Goal: Task Accomplishment & Management: Complete application form

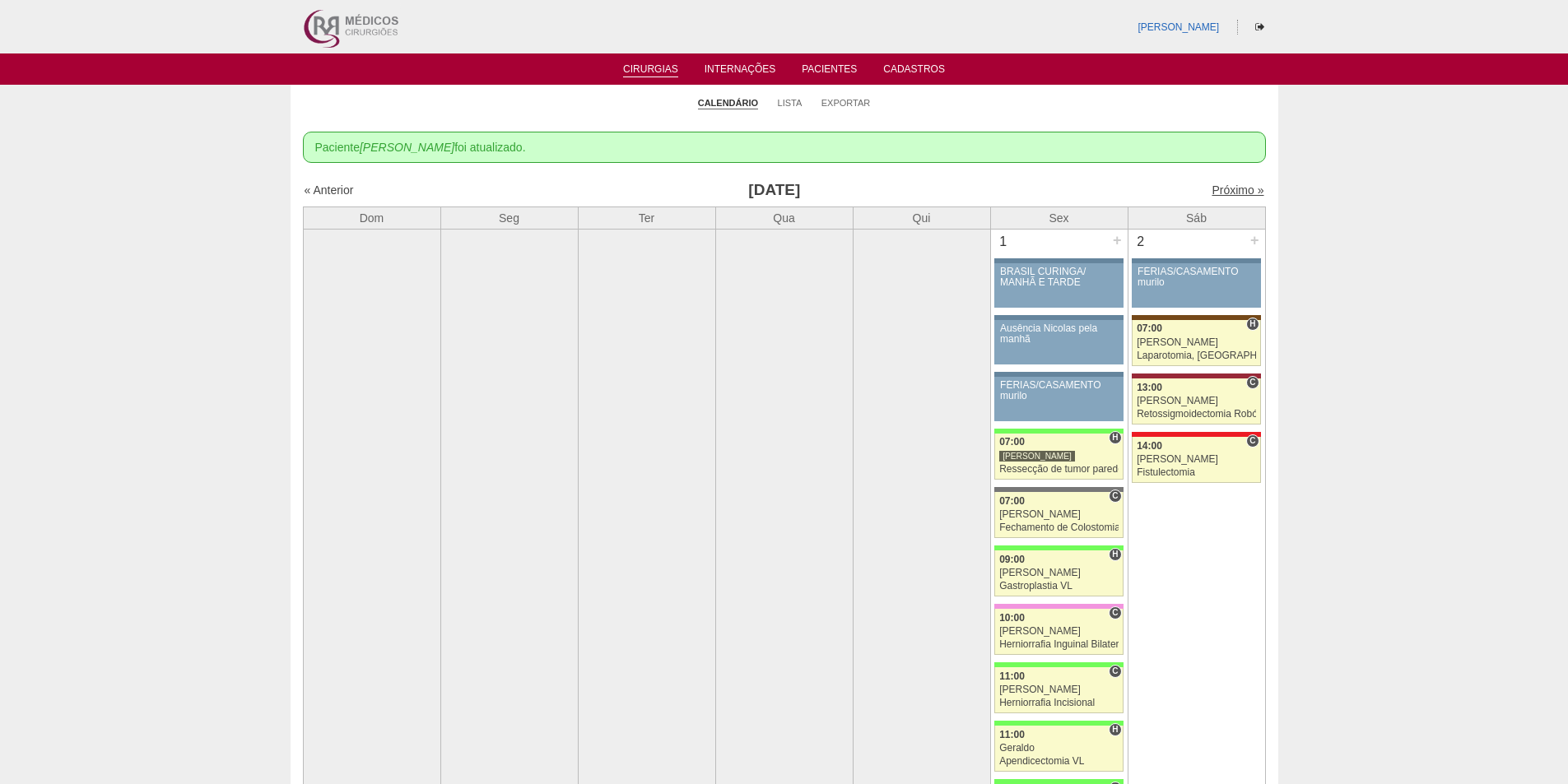
click at [1214, 187] on link "Próximo »" at bounding box center [1238, 190] width 52 height 13
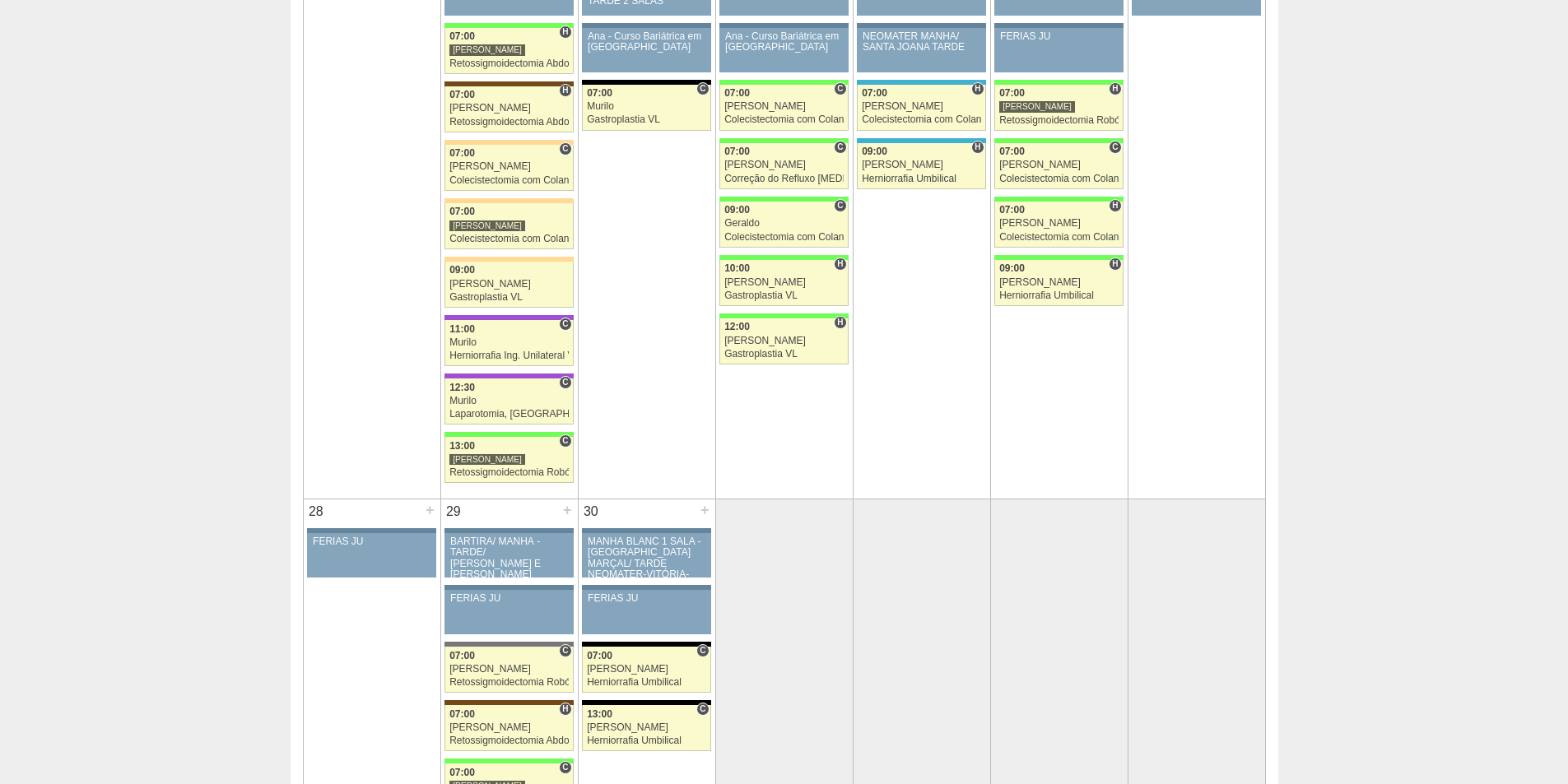
scroll to position [2221, 0]
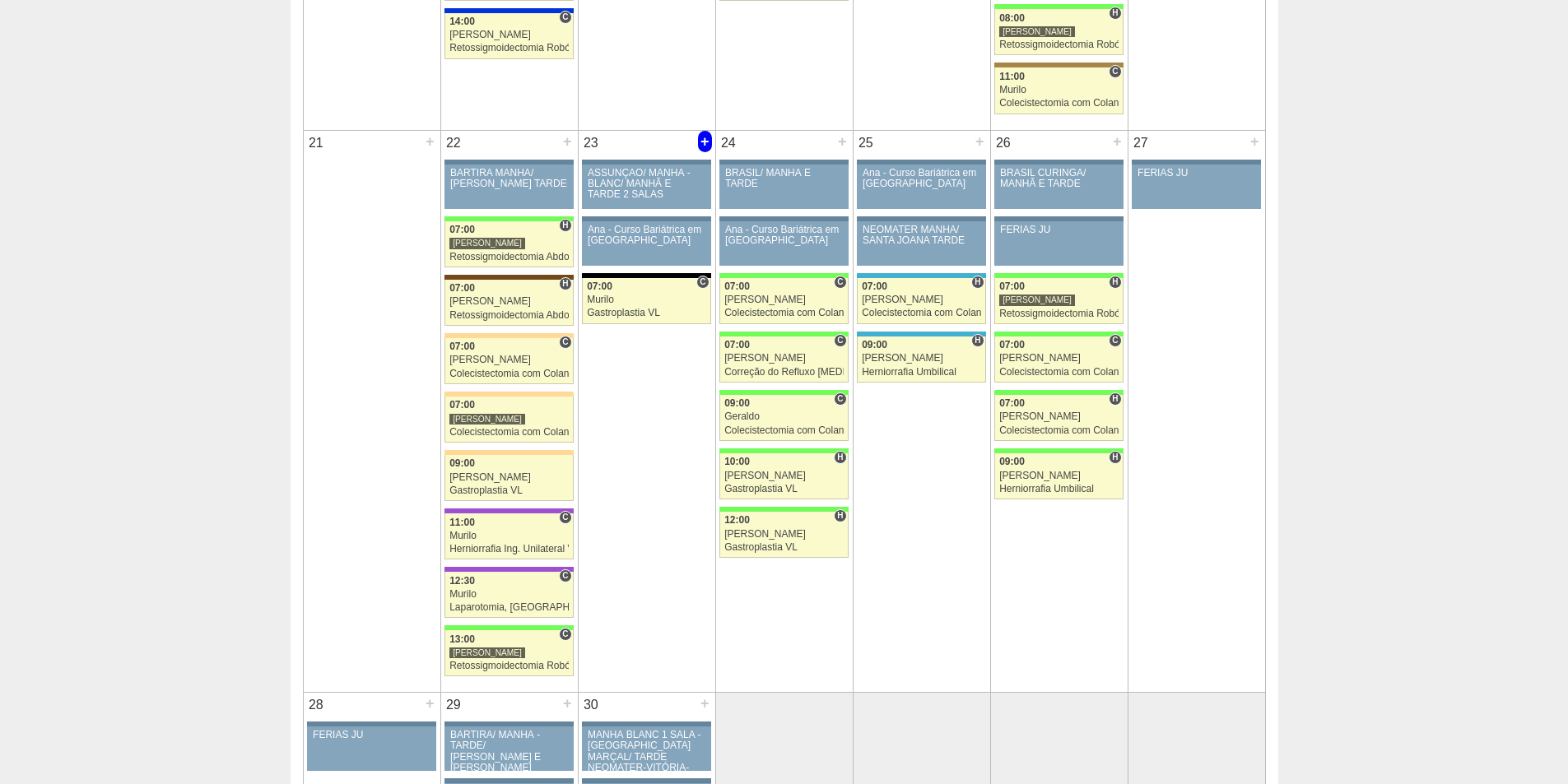
click at [703, 137] on div "+" at bounding box center [705, 141] width 14 height 21
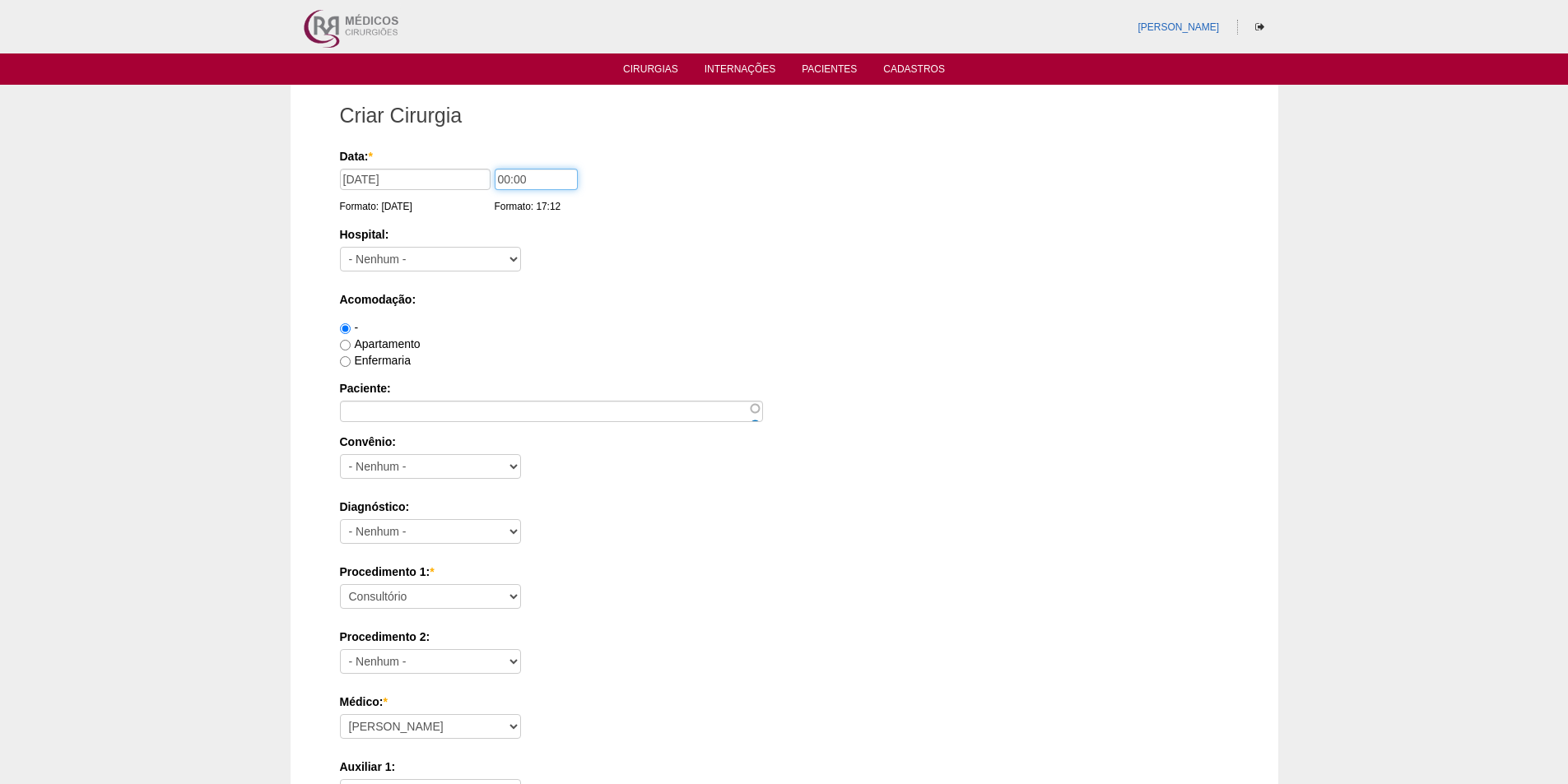
click at [505, 178] on input "00:00" at bounding box center [536, 179] width 83 height 21
type input "07:00"
click at [510, 258] on select "- Nenhum - 9 de Julho Albert Einstein Alvorada América Assunção Bartira Benefic…" at bounding box center [431, 260] width 181 height 25
select select "8"
click at [340, 247] on select "- Nenhum - 9 de Julho Albert Einstein Alvorada América Assunção Bartira Benefic…" at bounding box center [431, 260] width 181 height 25
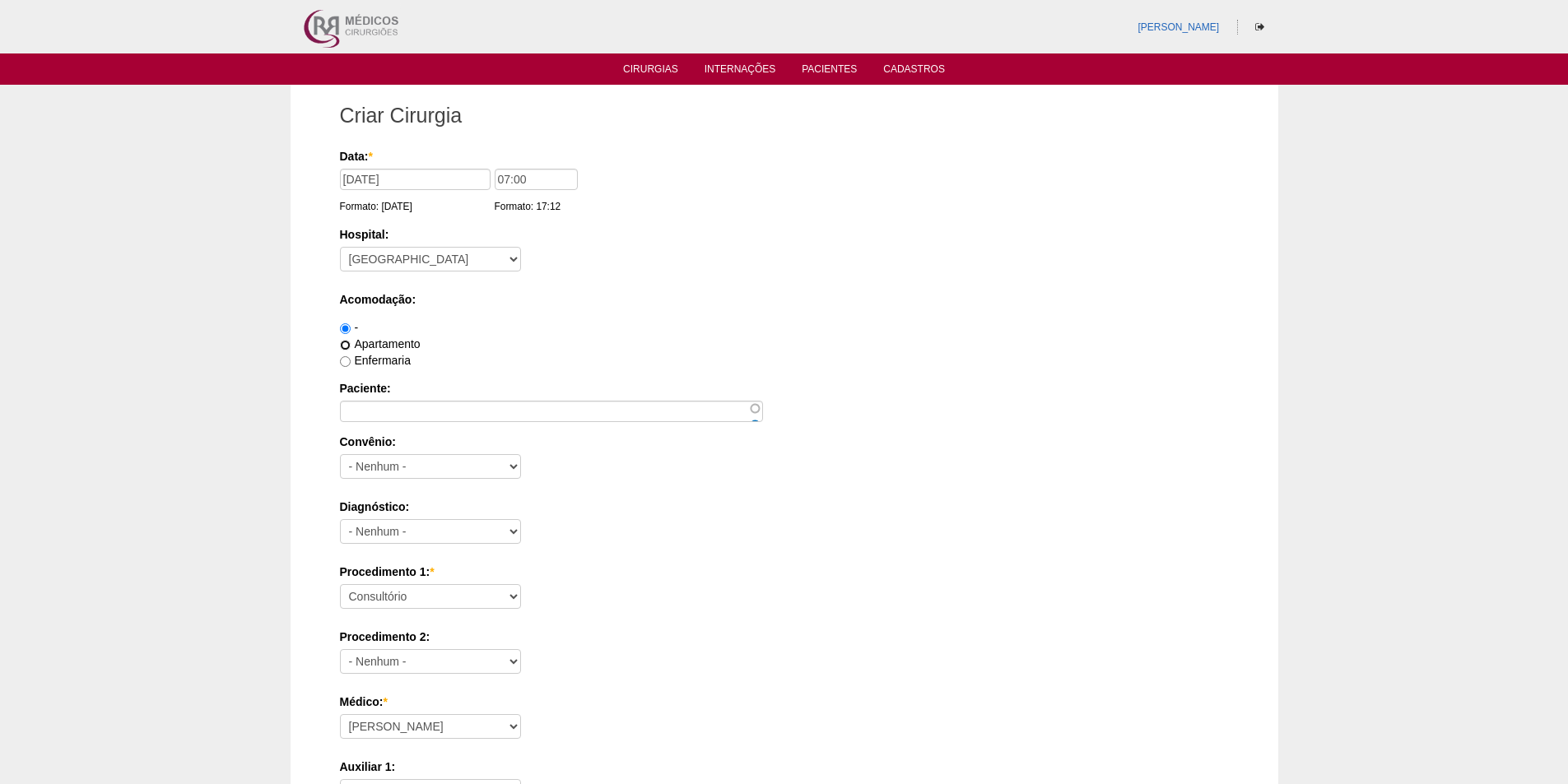
click at [341, 345] on input "Apartamento" at bounding box center [346, 345] width 11 height 11
radio input "true"
click at [450, 413] on input "Paciente:" at bounding box center [552, 412] width 423 height 21
type input "EVERTON COELHO DE MEDEIROS"
click at [501, 464] on select "- Nenhum - Abet Afresp Allianz Amil Blue Life Caasp Cabesp Caixa de Pensões Car…" at bounding box center [431, 466] width 181 height 25
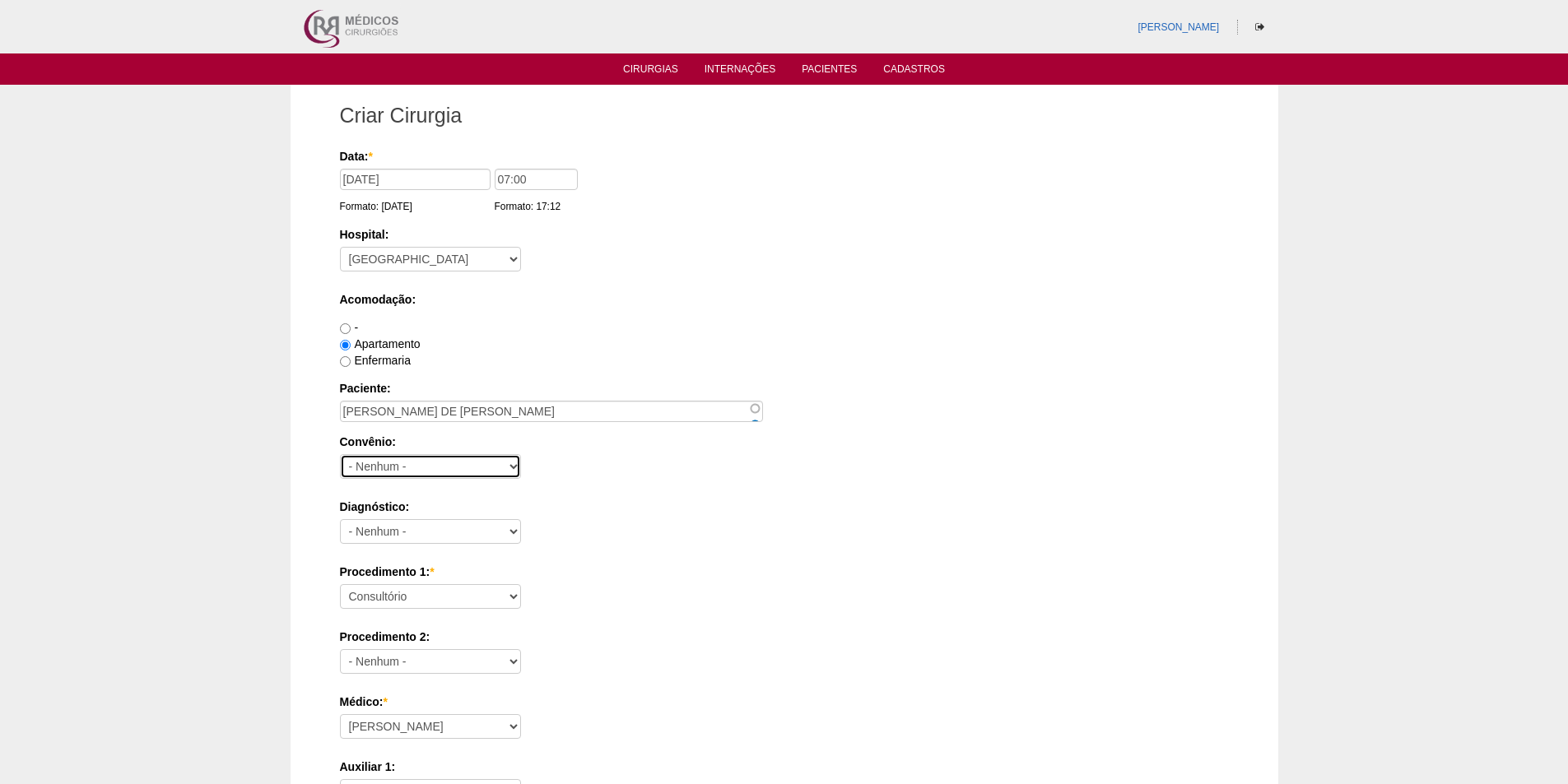
select select "4048"
click at [340, 454] on select "- Nenhum - Abet Afresp Allianz Amil Blue Life Caasp Cabesp Caixa de Pensões Car…" at bounding box center [431, 466] width 181 height 25
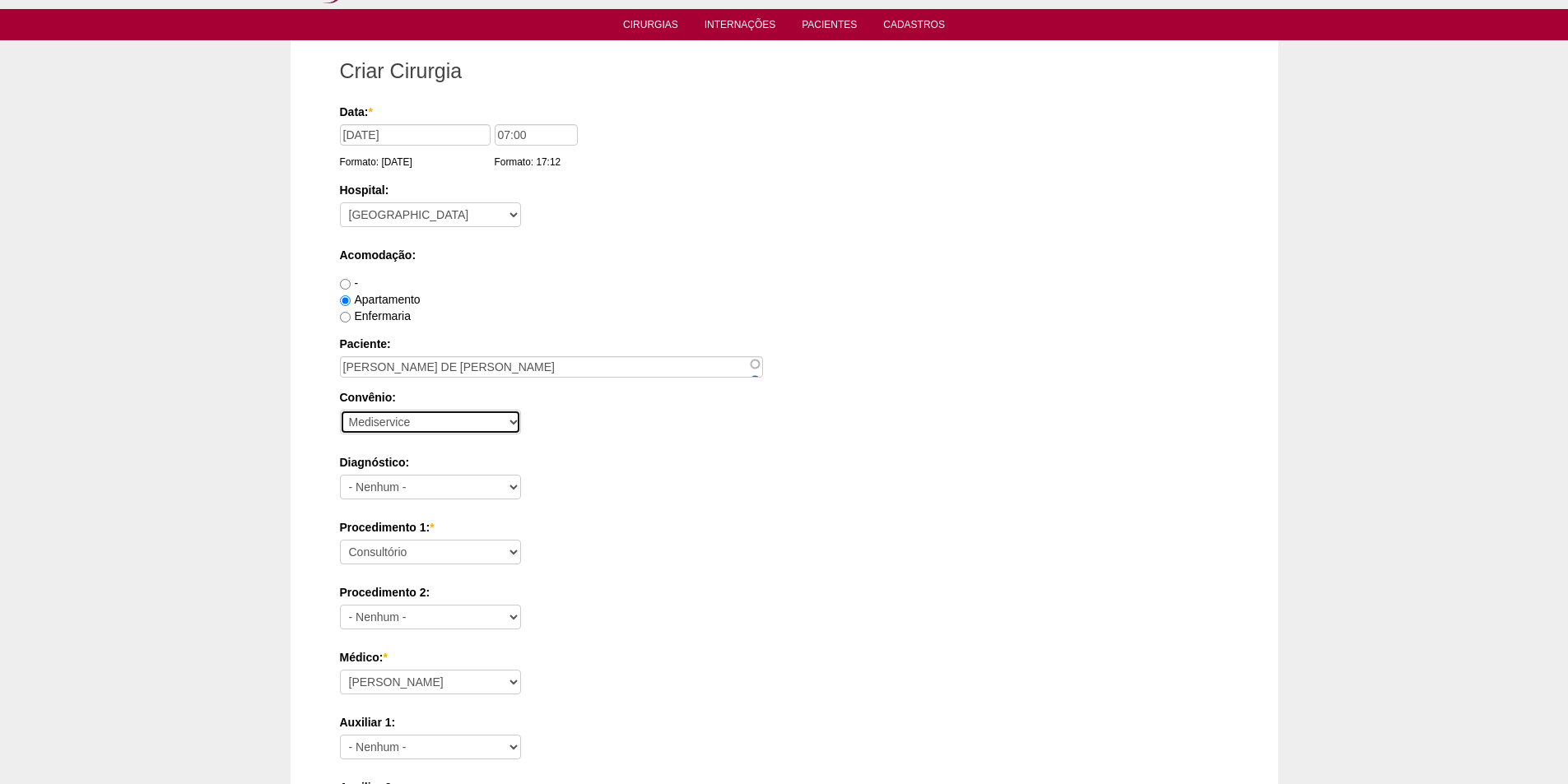
scroll to position [82, 0]
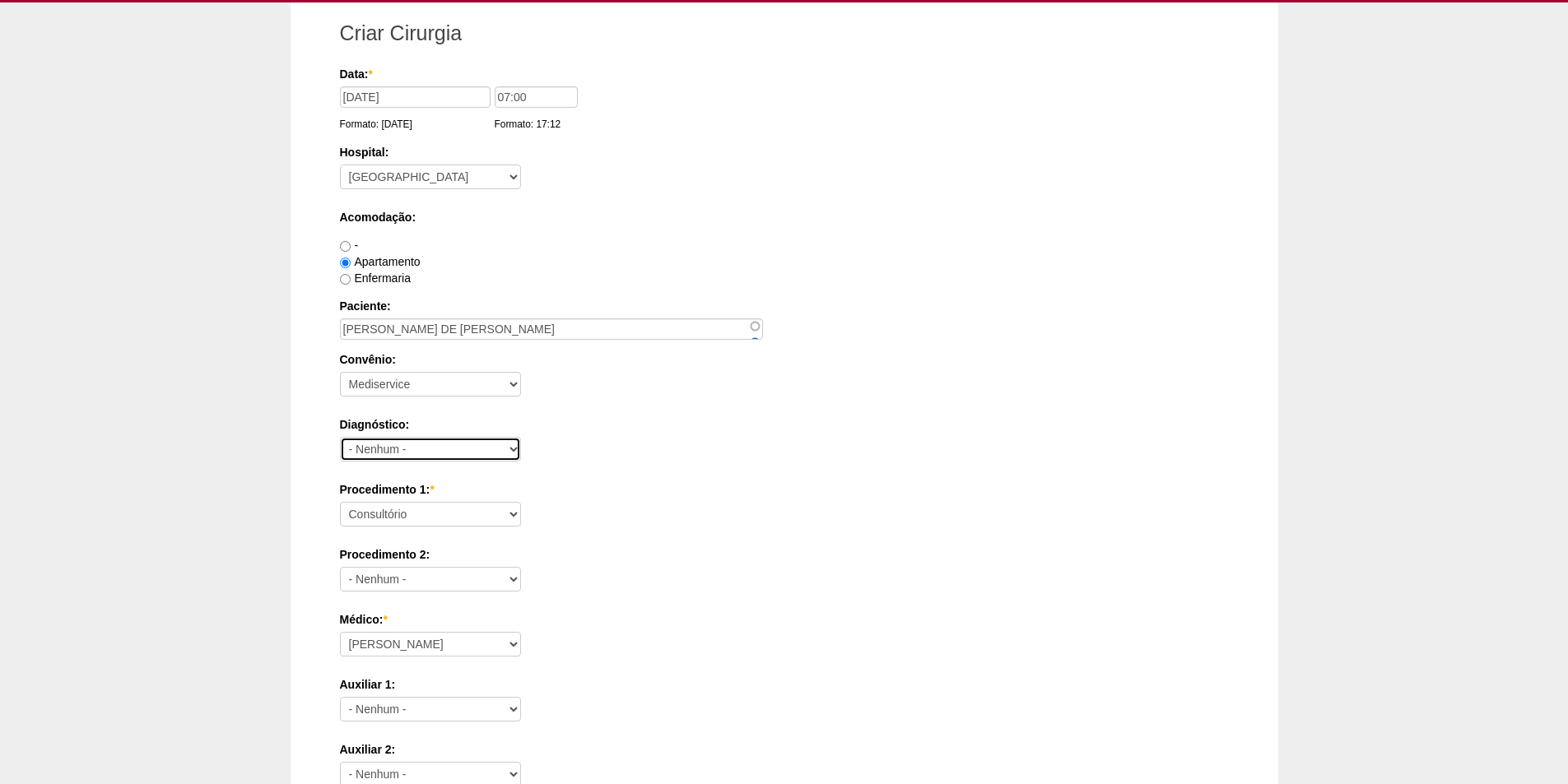
click at [518, 450] on select "- Nenhum - Abdome Agudo Abscesso Hepático Abscesso Perianal Abscesso Peritoneal…" at bounding box center [431, 449] width 181 height 25
select select "3934"
click at [340, 437] on select "- Nenhum - Abdome Agudo Abscesso Hepático Abscesso Perianal Abscesso Peritoneal…" at bounding box center [431, 449] width 181 height 25
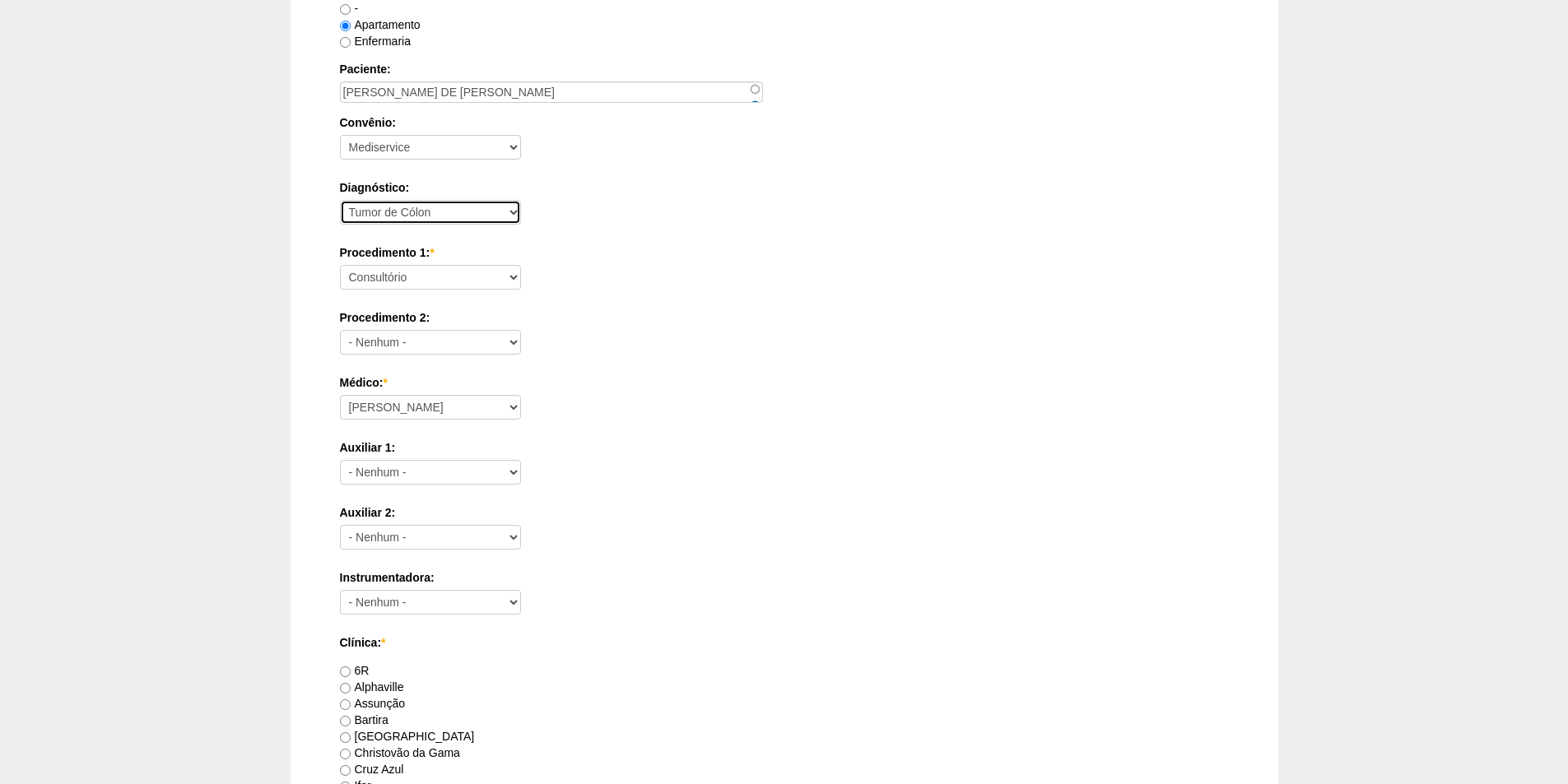
scroll to position [412, 0]
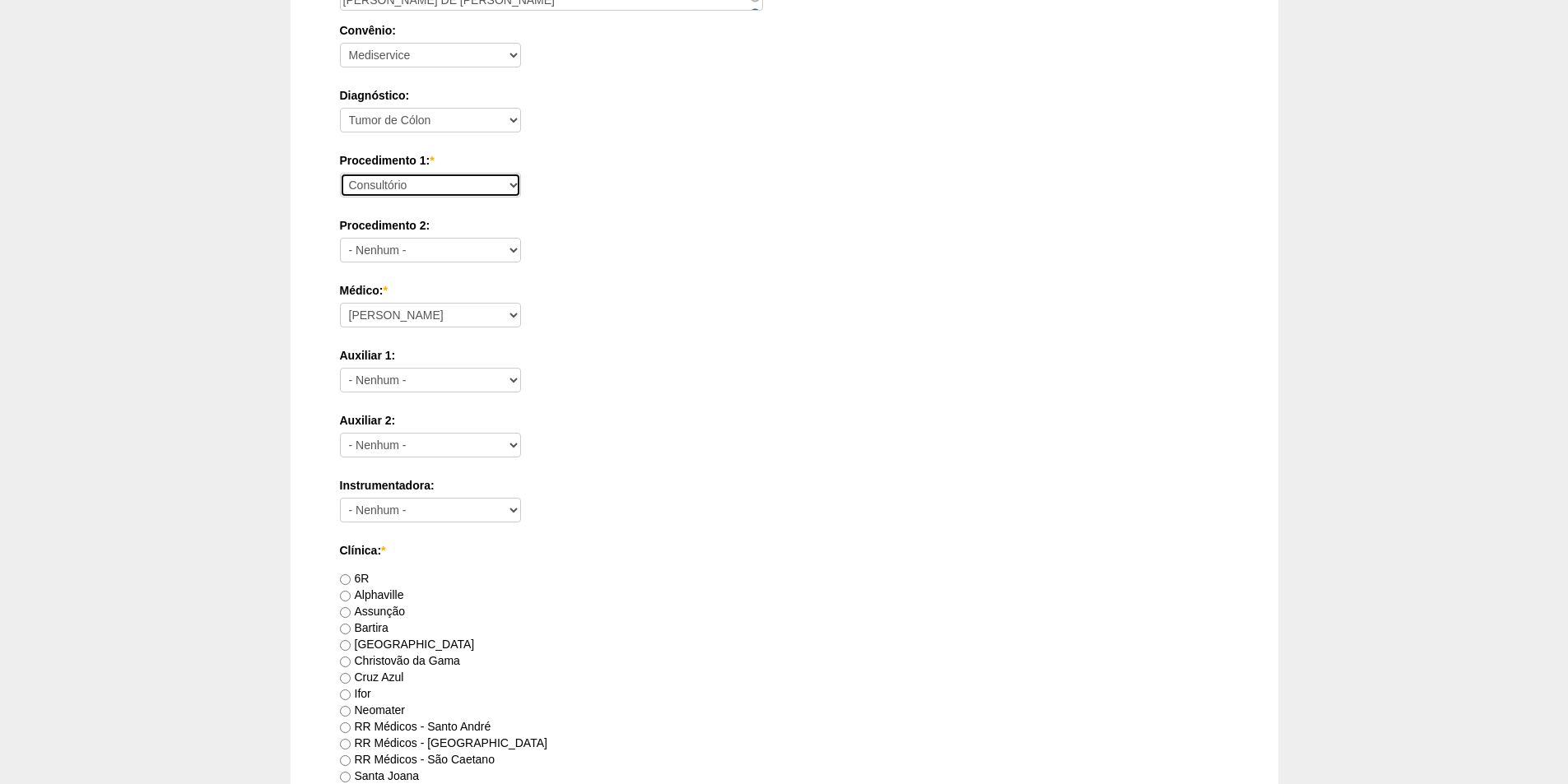
click at [502, 177] on select "Consultório Abscesso Hepático - Drenagem Abscesso perianal Amputação Abdômino P…" at bounding box center [431, 185] width 181 height 25
select select "51096"
click at [340, 173] on select "Consultório Abscesso Hepático - Drenagem Abscesso perianal Amputação Abdômino P…" at bounding box center [431, 185] width 181 height 25
click at [511, 186] on select "Consultório Abscesso Hepático - Drenagem Abscesso perianal Amputação Abdômino P…" at bounding box center [431, 185] width 181 height 25
click at [864, 372] on div "Auxiliar 1: - Nenhum - Ana Paula Bruno Felipe Rossi Geraldo Igor Benevides Isab…" at bounding box center [784, 374] width 889 height 54
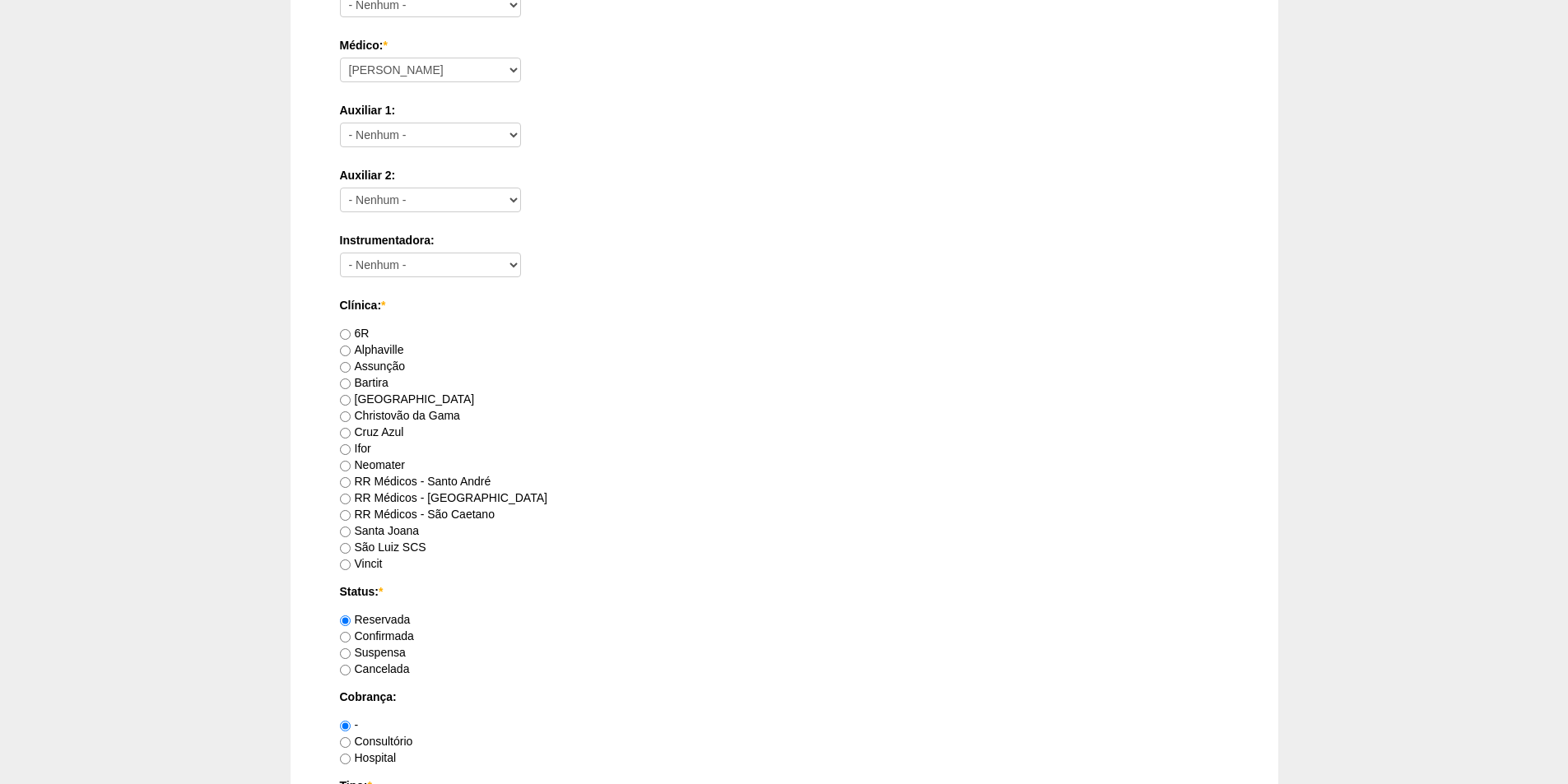
scroll to position [658, 0]
click at [379, 476] on label "RR Médicos - Santo André" at bounding box center [416, 479] width 151 height 13
click at [351, 476] on input "RR Médicos - Santo André" at bounding box center [346, 481] width 11 height 11
radio input "true"
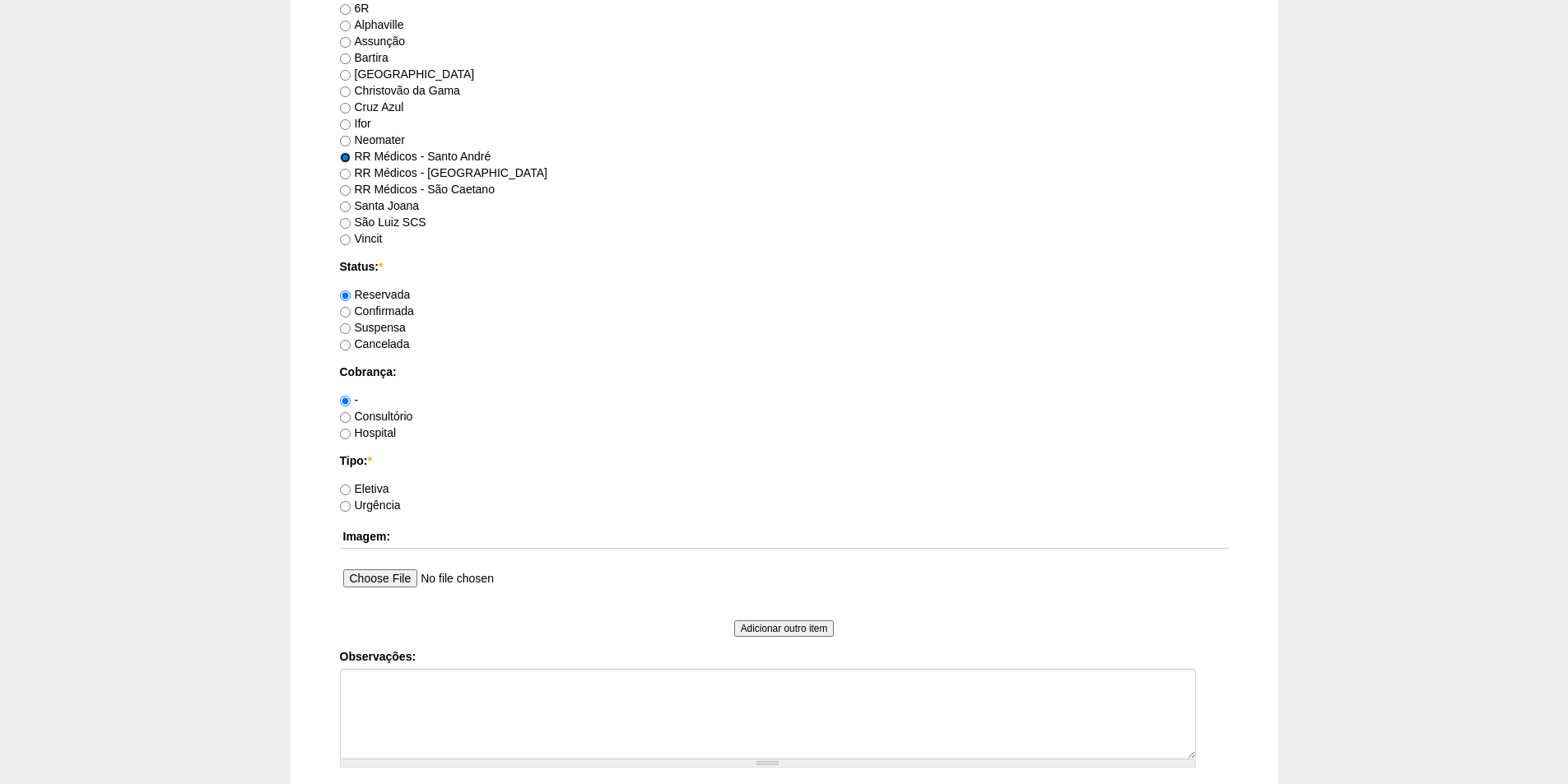
scroll to position [1069, 0]
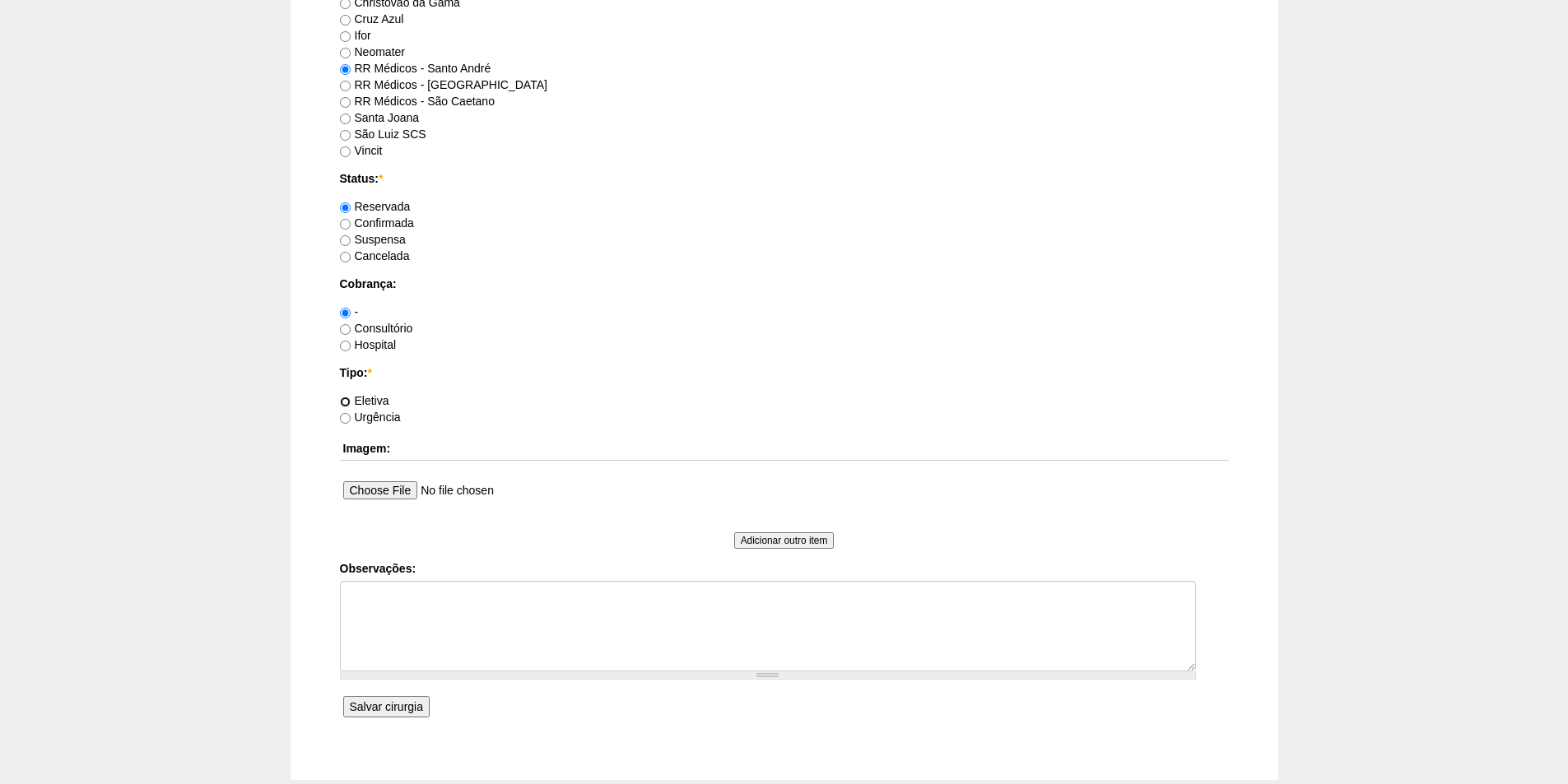
click at [345, 399] on input "Eletiva" at bounding box center [346, 402] width 11 height 11
radio input "true"
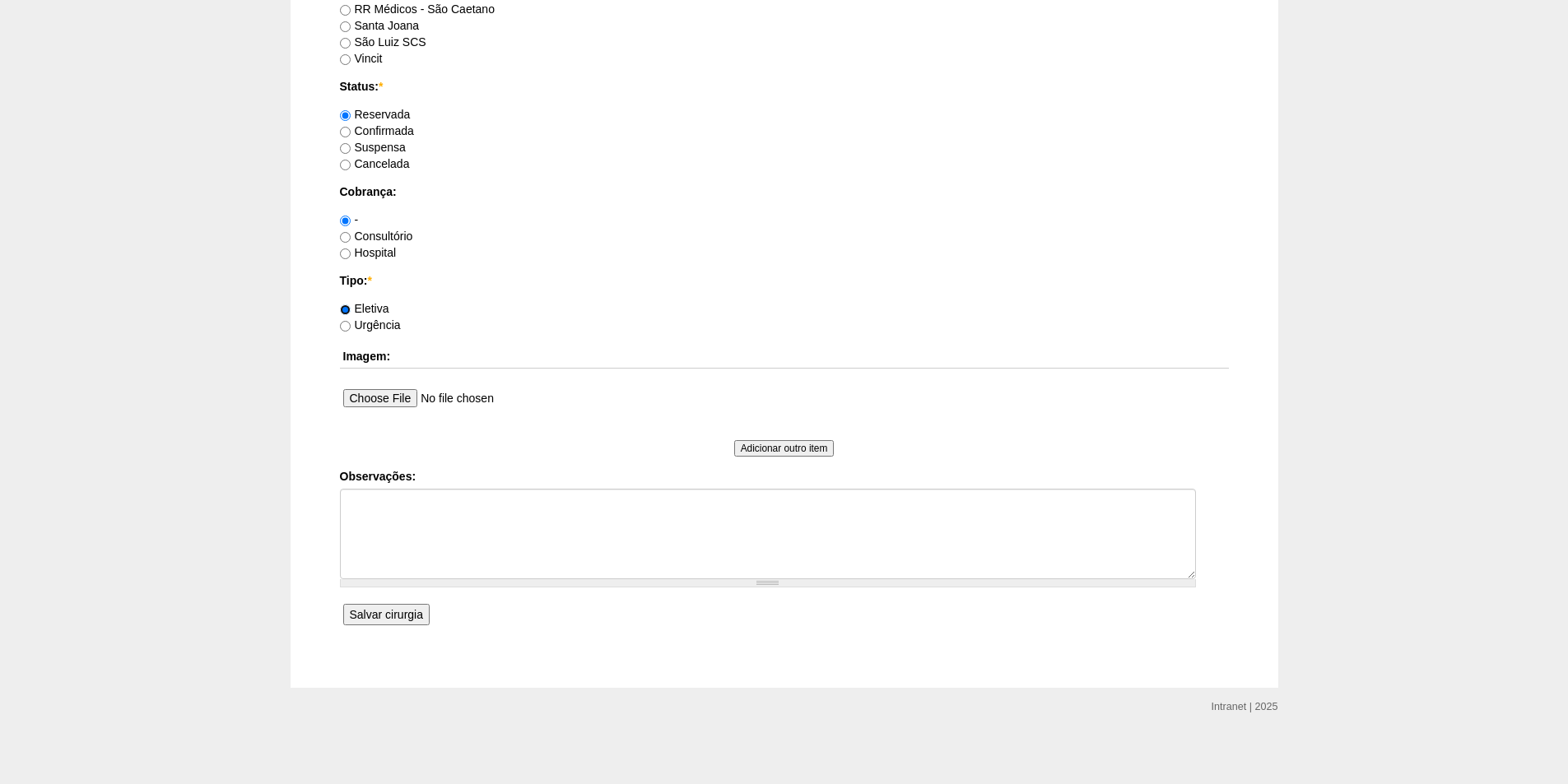
scroll to position [1164, 0]
click at [398, 615] on input "Salvar cirurgia" at bounding box center [386, 611] width 87 height 21
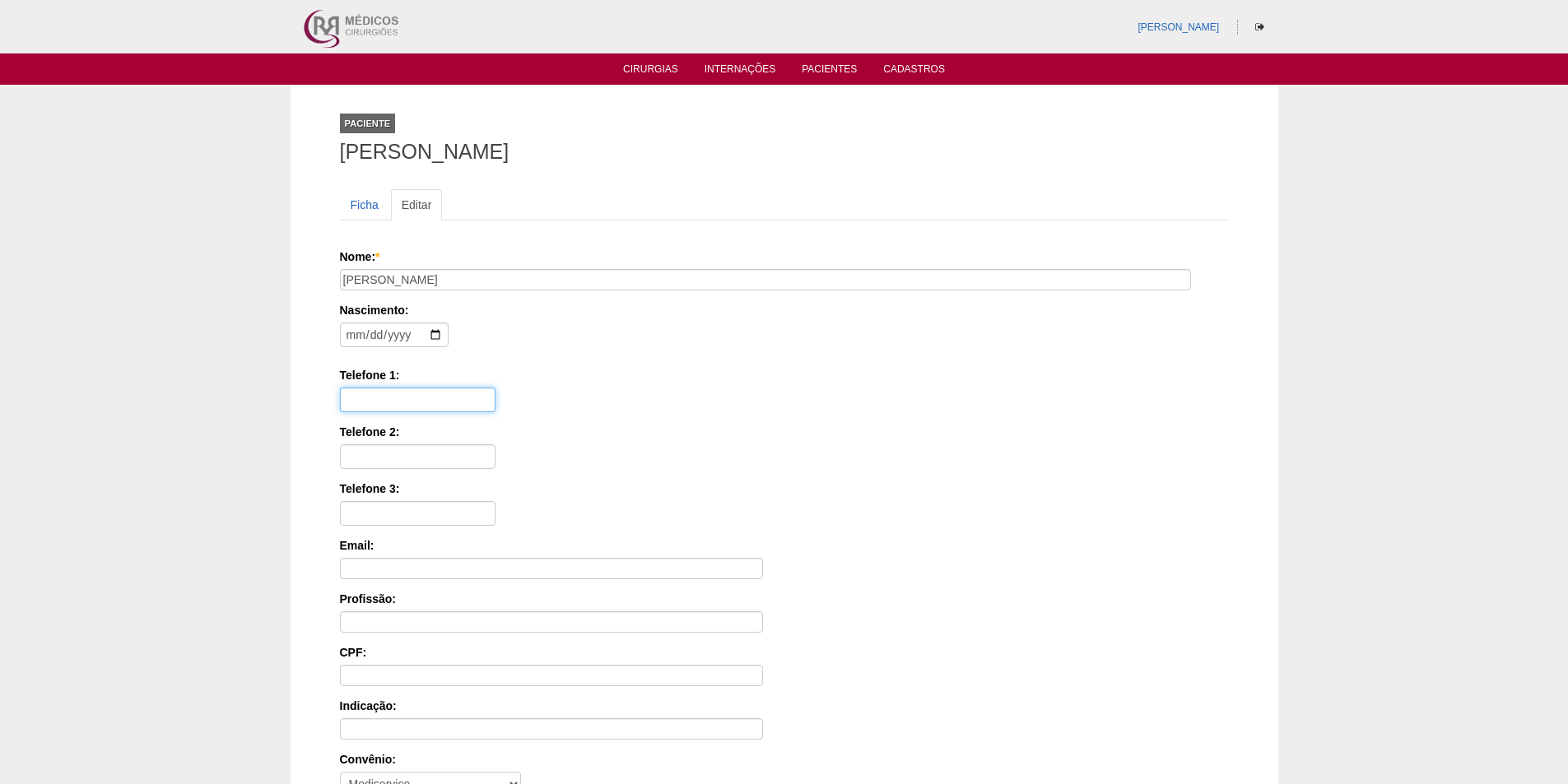
drag, startPoint x: 405, startPoint y: 410, endPoint x: 403, endPoint y: 402, distance: 8.2
click at [404, 410] on input "Telefone 1:" at bounding box center [418, 400] width 156 height 25
type input "9"
type input "12982330869"
click at [776, 371] on label "Telefone 1:" at bounding box center [784, 375] width 889 height 16
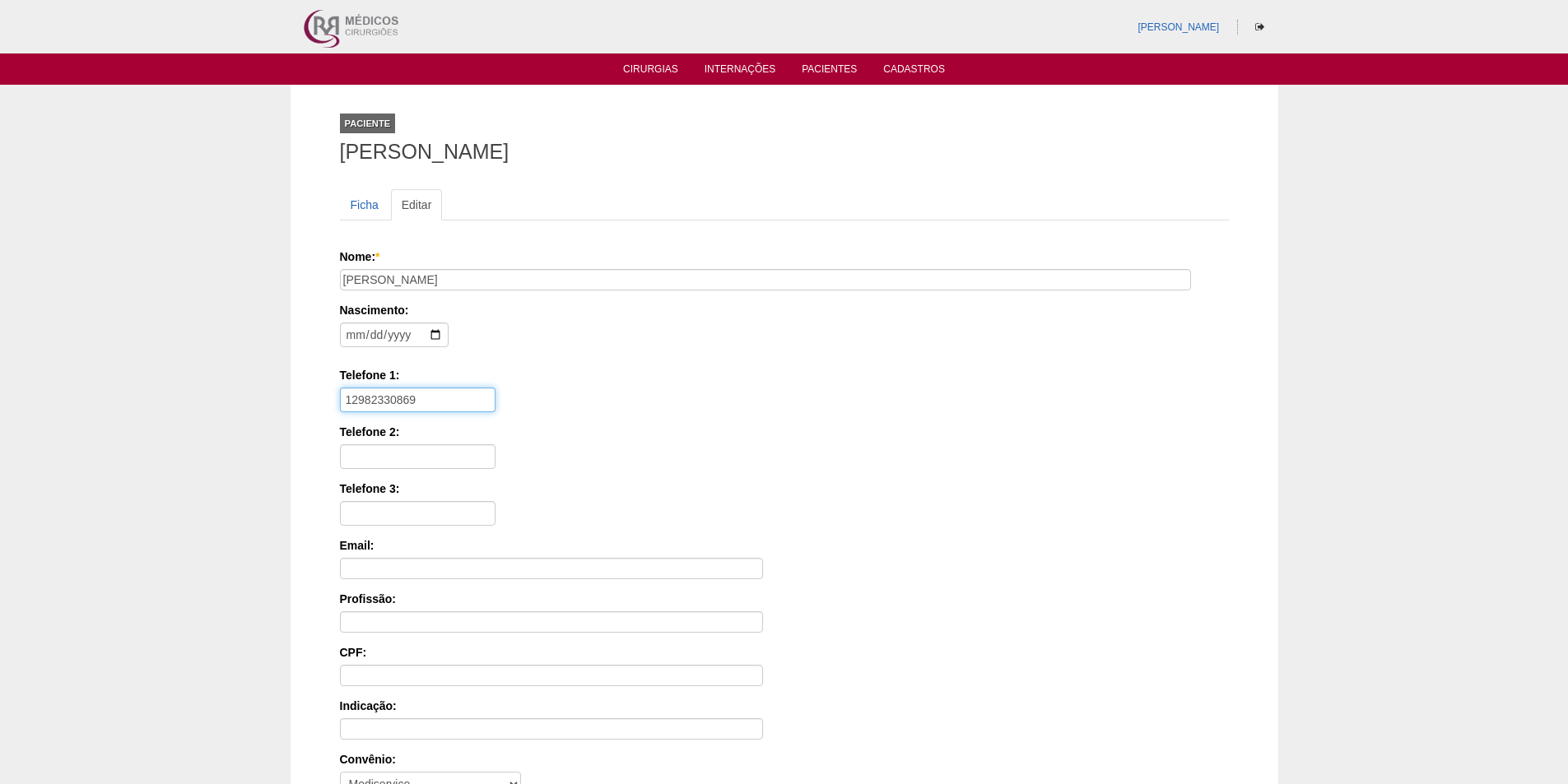
click at [495, 388] on input "12982330869" at bounding box center [418, 400] width 156 height 25
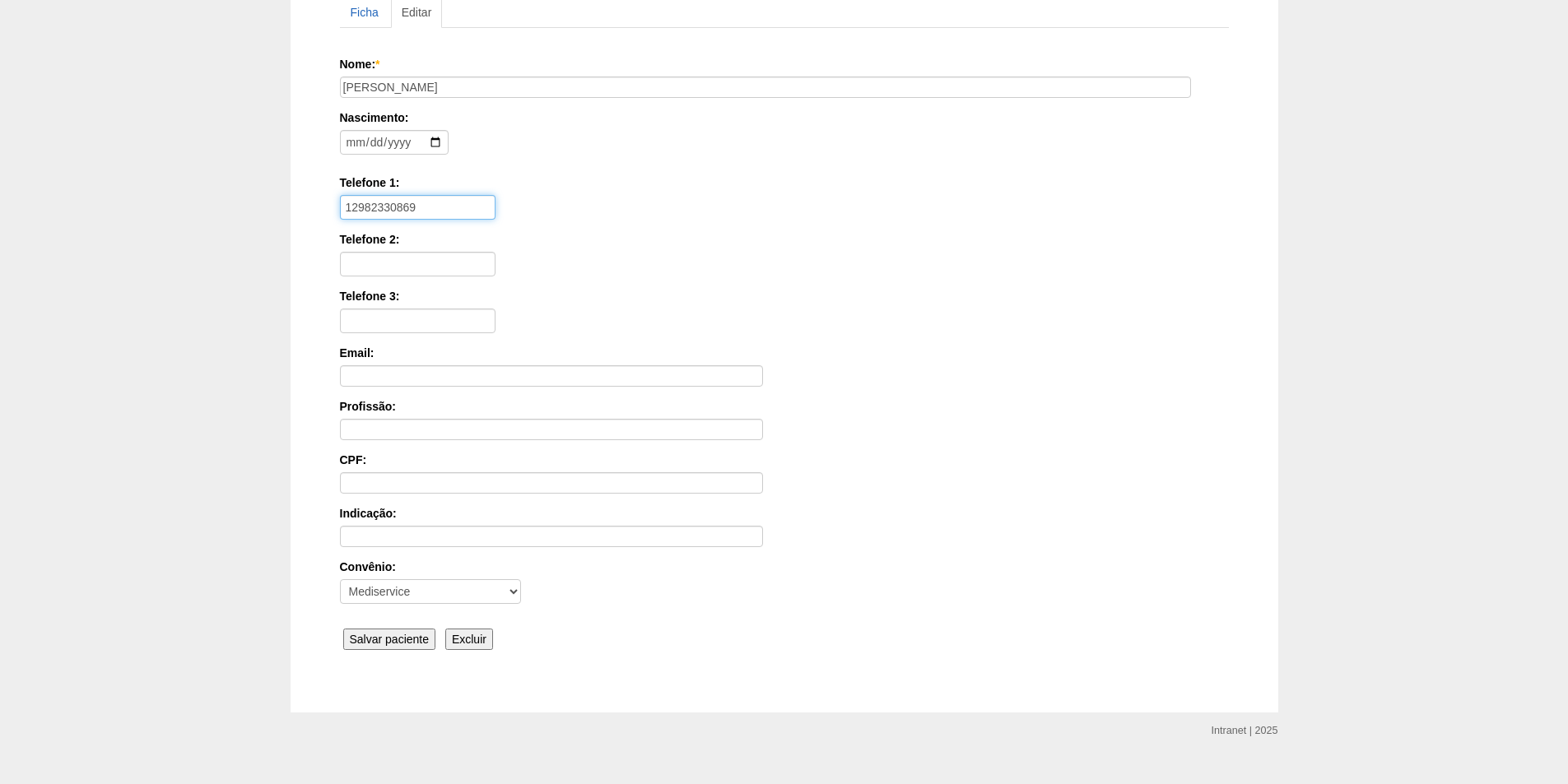
scroll to position [220, 0]
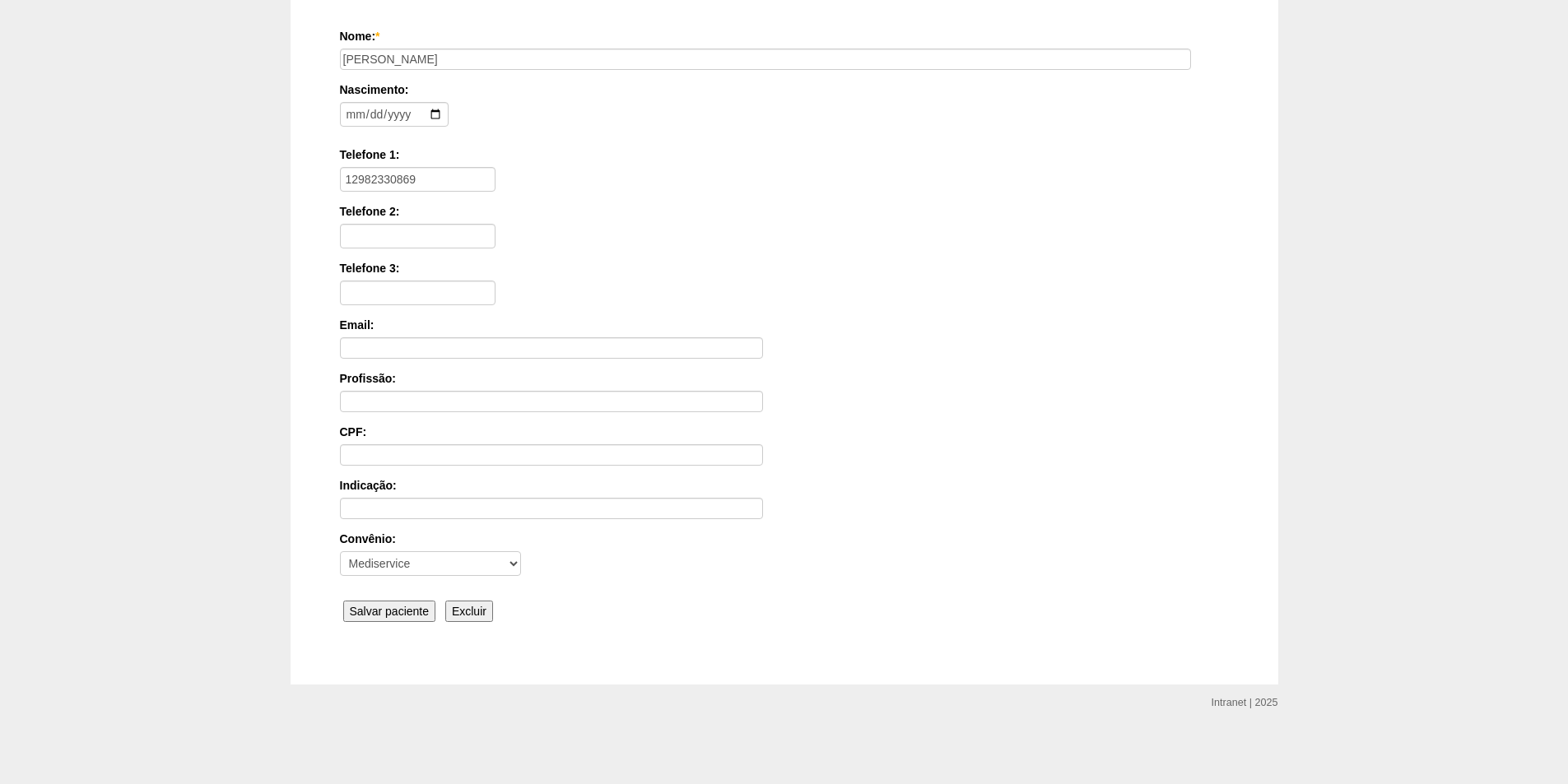
click at [370, 611] on input "Salvar paciente" at bounding box center [390, 611] width 93 height 21
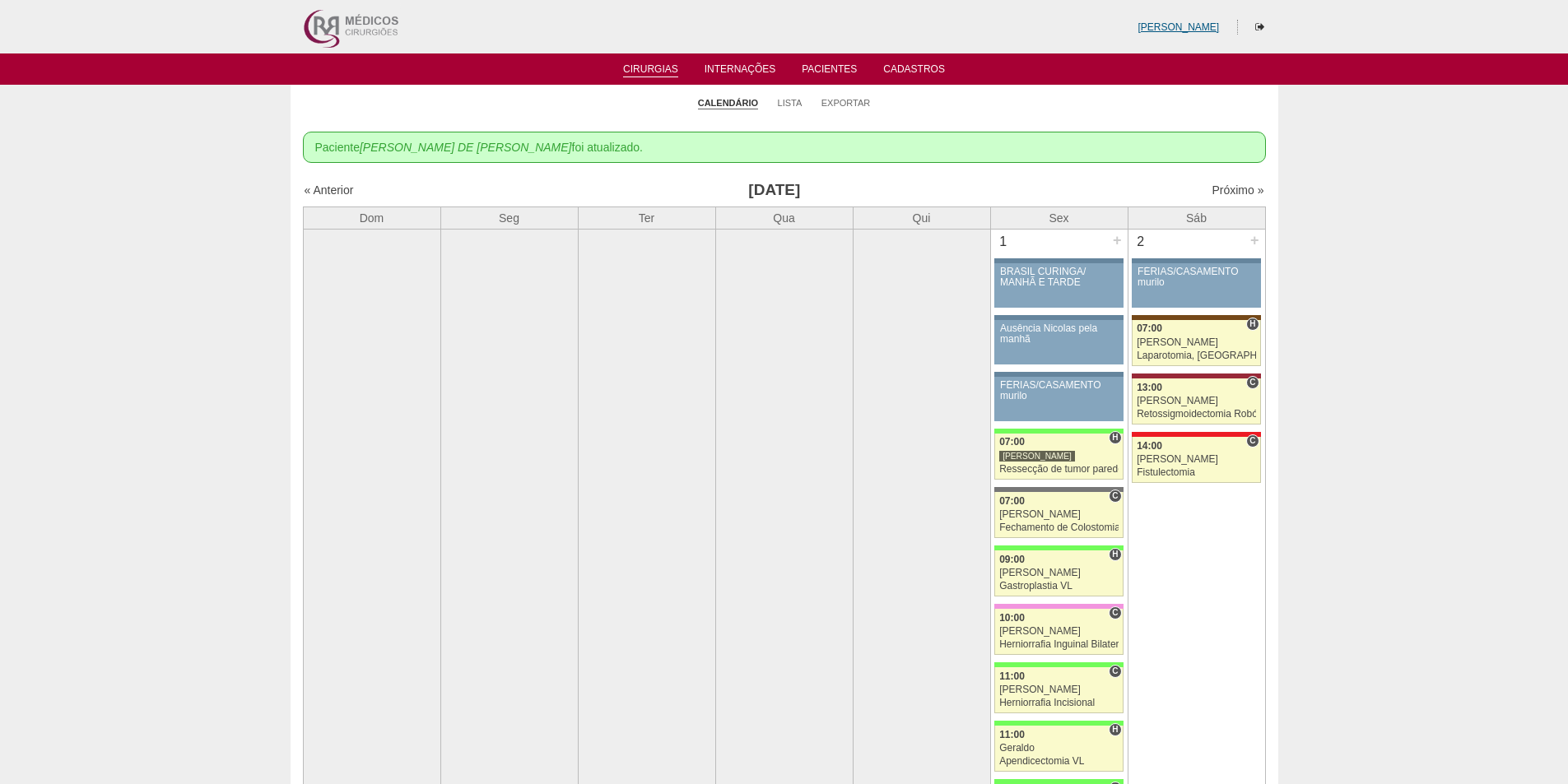
click at [1198, 26] on link "[PERSON_NAME]" at bounding box center [1178, 27] width 81 height 12
